Goal: Complete application form

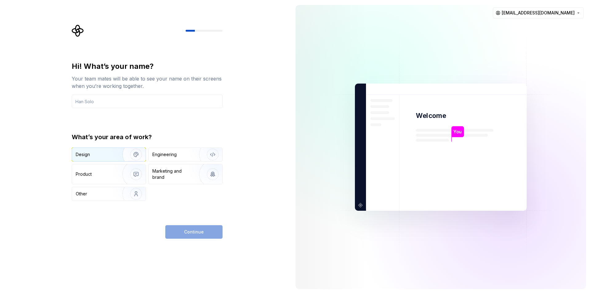
click at [95, 150] on div "Design" at bounding box center [109, 155] width 74 height 14
click at [102, 103] on input "text" at bounding box center [147, 102] width 151 height 14
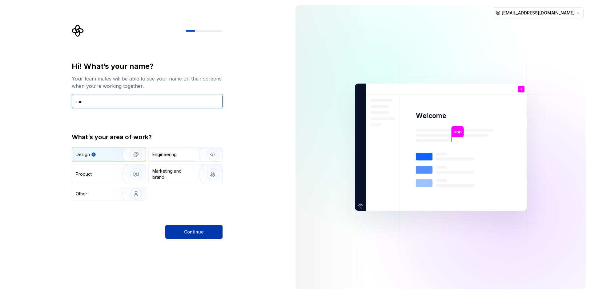
type input "san"
click at [200, 231] on span "Continue" at bounding box center [194, 232] width 20 height 6
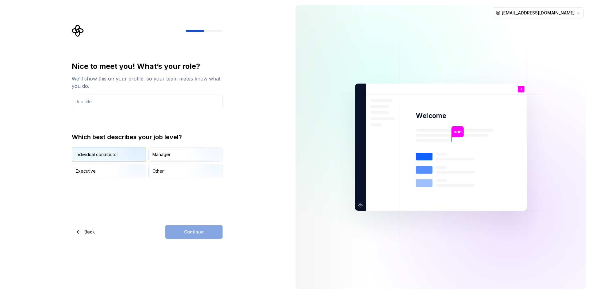
click at [110, 156] on div "Individual contributor" at bounding box center [97, 155] width 42 height 6
click at [95, 101] on input "text" at bounding box center [147, 102] width 151 height 14
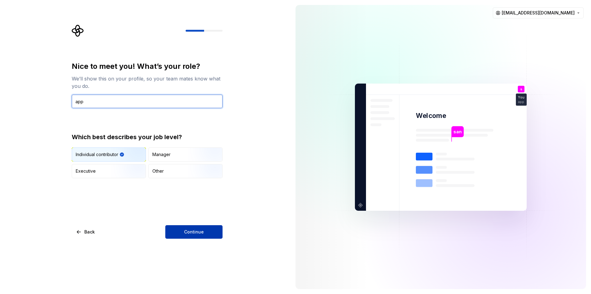
type input "app"
click at [180, 233] on button "Continue" at bounding box center [193, 233] width 57 height 14
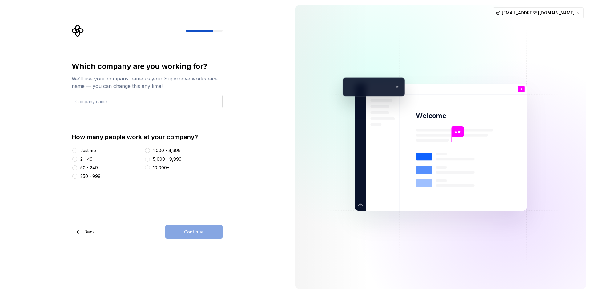
click at [95, 103] on input "text" at bounding box center [147, 102] width 151 height 14
click at [81, 149] on div "Just me" at bounding box center [88, 151] width 16 height 6
click at [77, 149] on button "Just me" at bounding box center [74, 150] width 5 height 5
click at [91, 100] on input "text" at bounding box center [147, 102] width 151 height 14
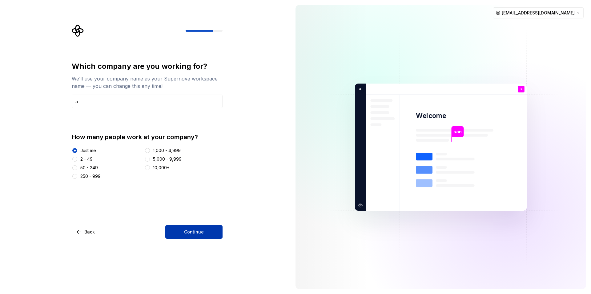
click at [190, 231] on span "Continue" at bounding box center [194, 232] width 20 height 6
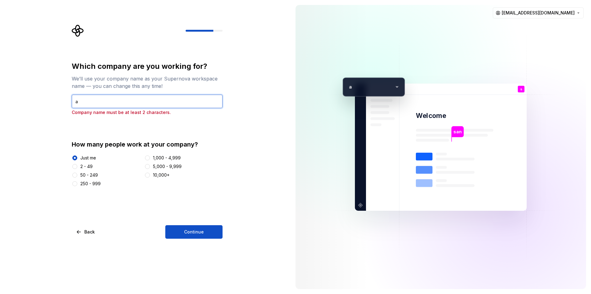
click at [104, 101] on input "a" at bounding box center [147, 102] width 151 height 14
type input "san"
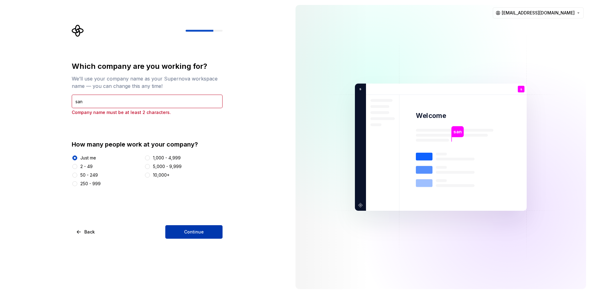
click at [191, 230] on span "Continue" at bounding box center [194, 232] width 20 height 6
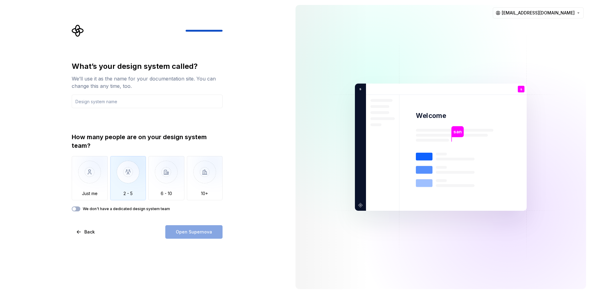
drag, startPoint x: 182, startPoint y: 228, endPoint x: 138, endPoint y: 168, distance: 74.3
click at [181, 227] on div "Open Supernova" at bounding box center [193, 233] width 57 height 14
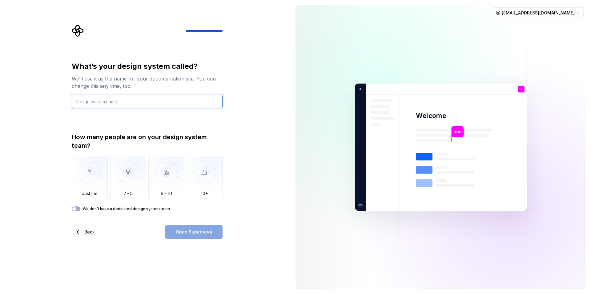
click at [104, 102] on input "text" at bounding box center [147, 102] width 151 height 14
type input "test"
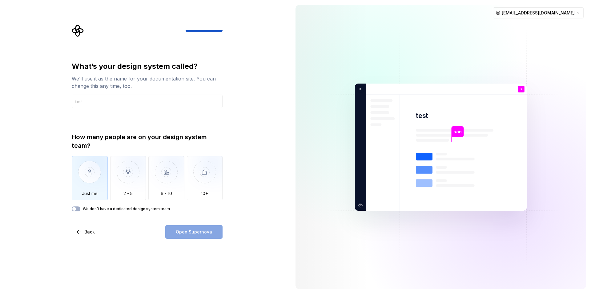
click at [93, 175] on img "button" at bounding box center [90, 176] width 36 height 41
click at [206, 230] on span "Open Supernova" at bounding box center [194, 232] width 36 height 6
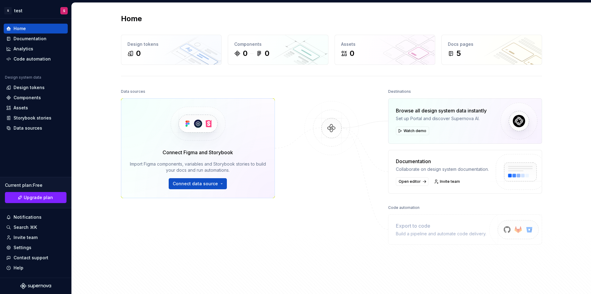
click at [334, 134] on img at bounding box center [332, 134] width 60 height 67
